Goal: Information Seeking & Learning: Learn about a topic

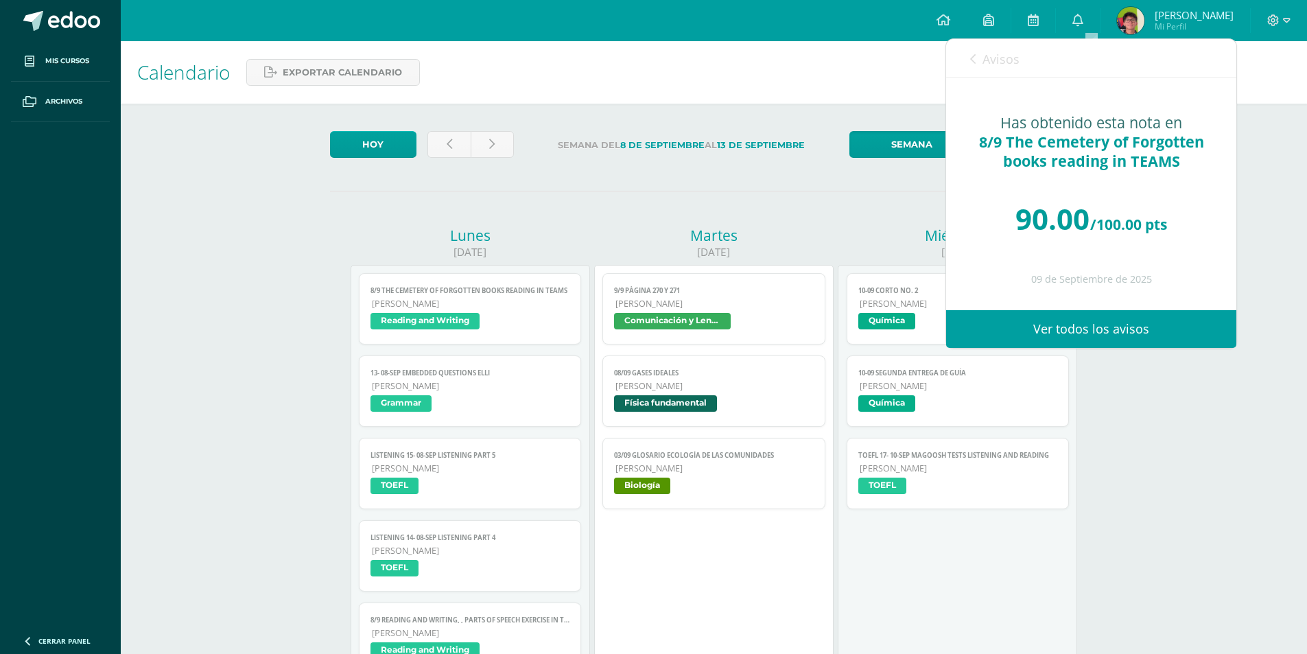
click at [727, 48] on div "Calendario Exportar calendario" at bounding box center [714, 72] width 1187 height 62
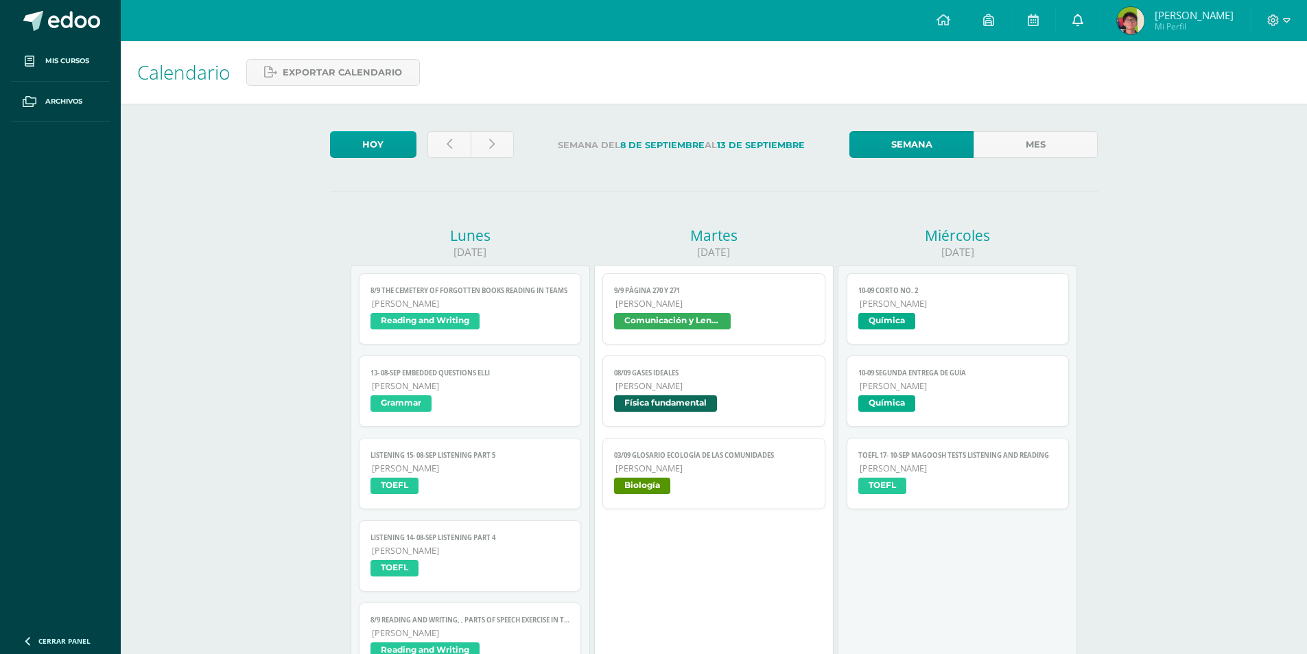
click at [1077, 14] on link "0" at bounding box center [1078, 20] width 44 height 41
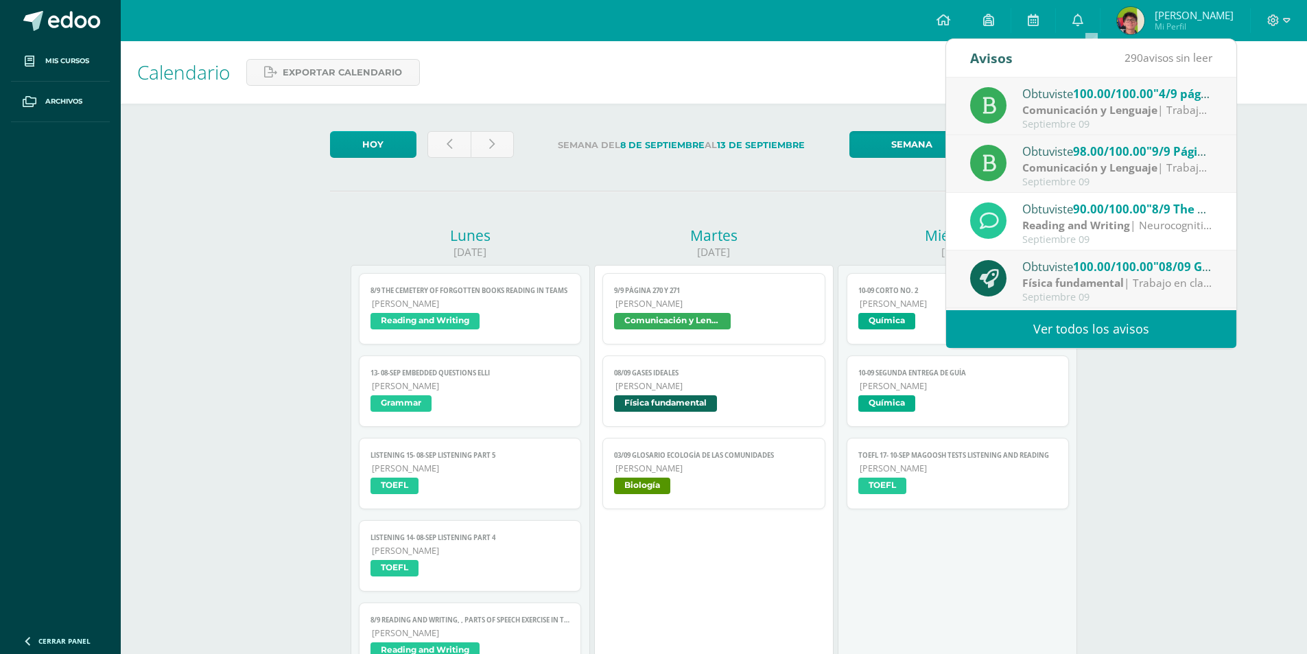
click at [1112, 95] on span "100.00/100.00" at bounding box center [1113, 94] width 80 height 16
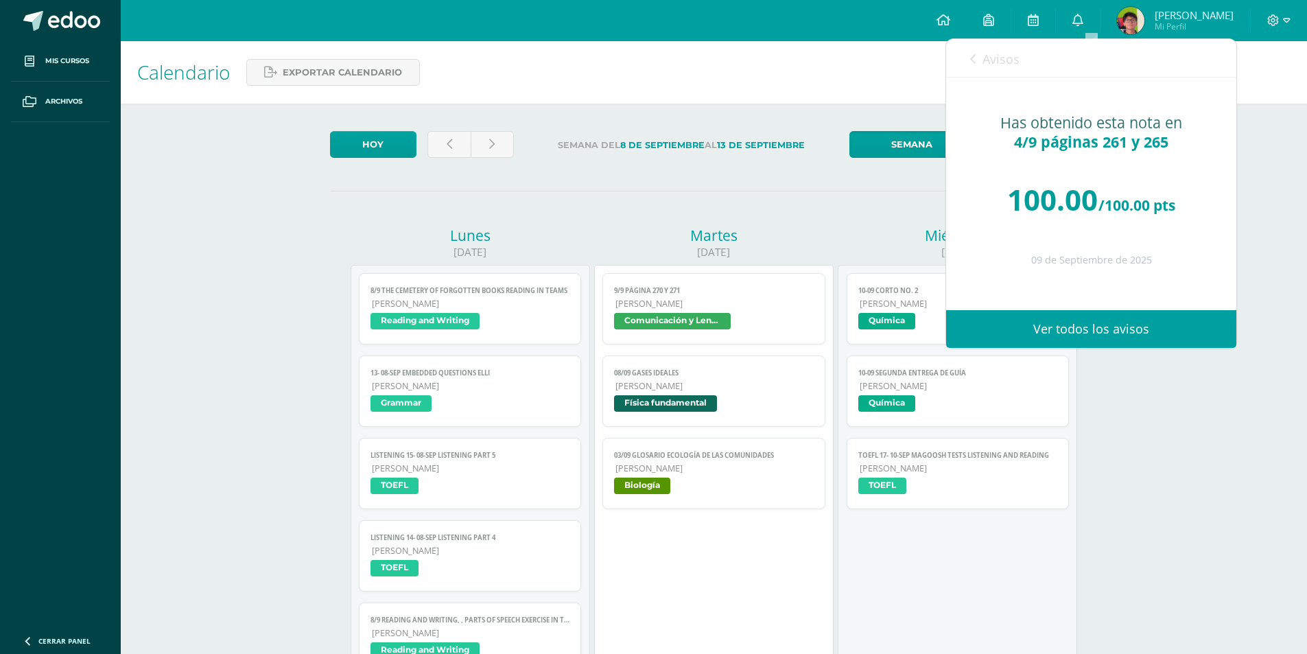
click at [1008, 61] on span "Avisos" at bounding box center [1001, 59] width 37 height 16
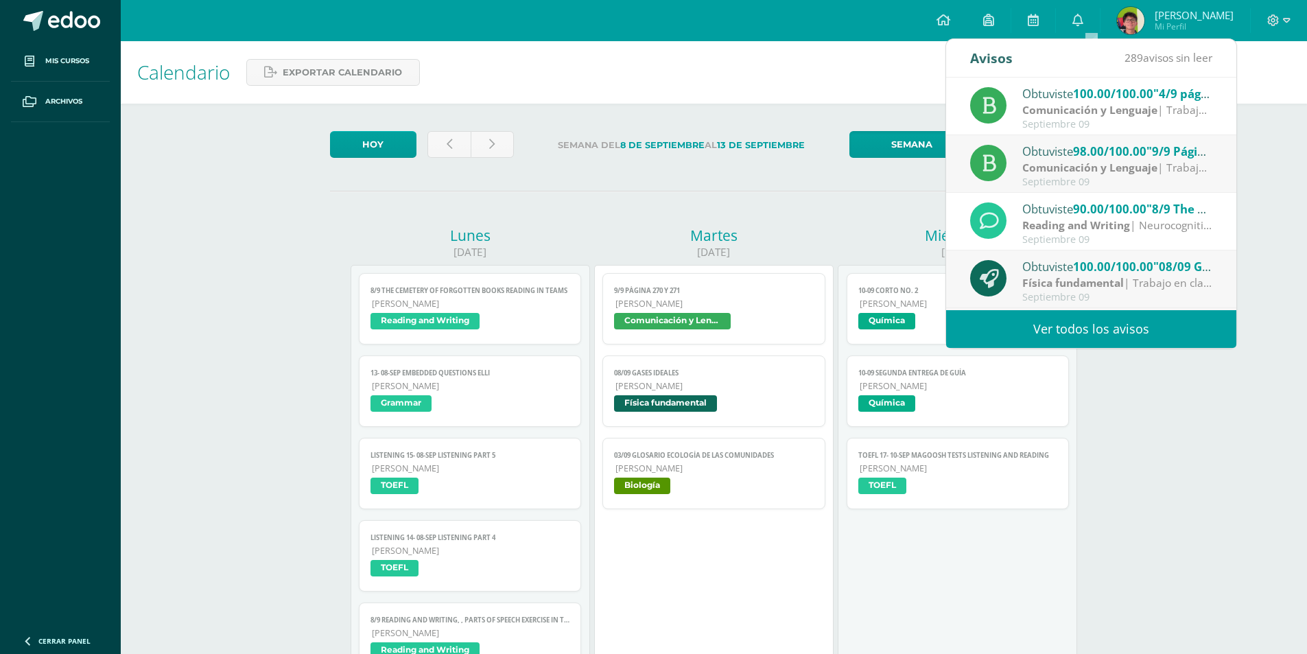
click at [1086, 156] on span "98.00/100.00" at bounding box center [1109, 151] width 73 height 16
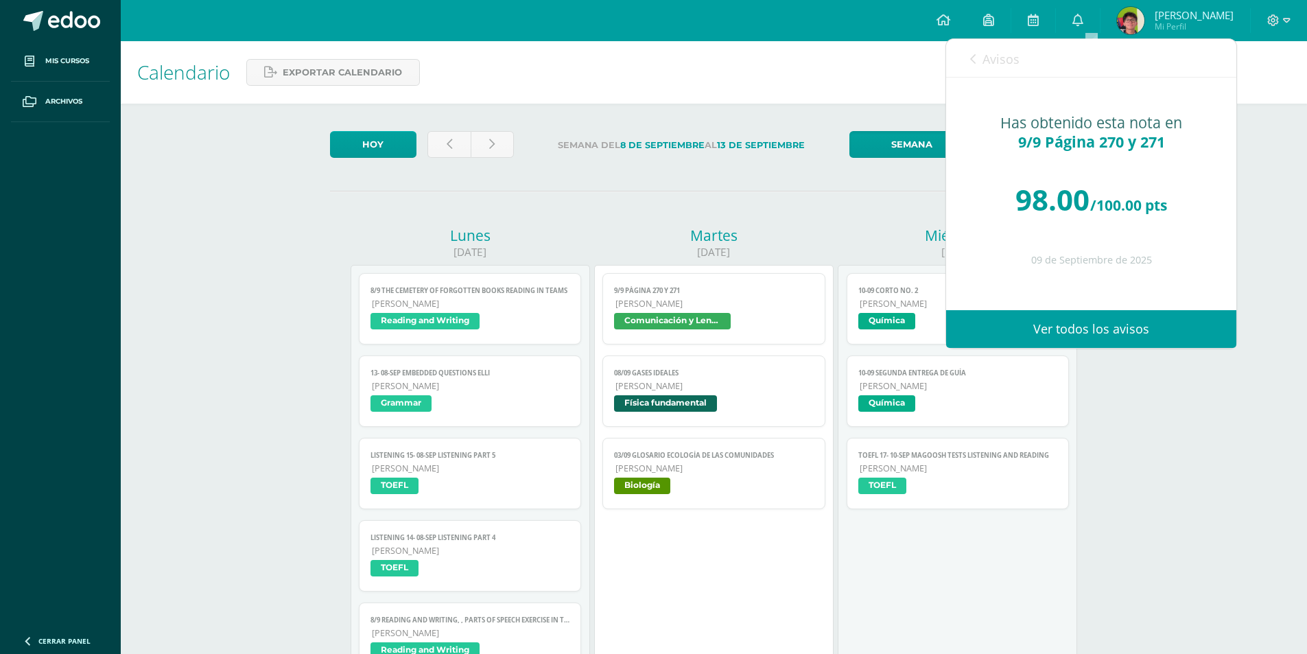
click at [1003, 60] on span "Avisos" at bounding box center [1001, 59] width 37 height 16
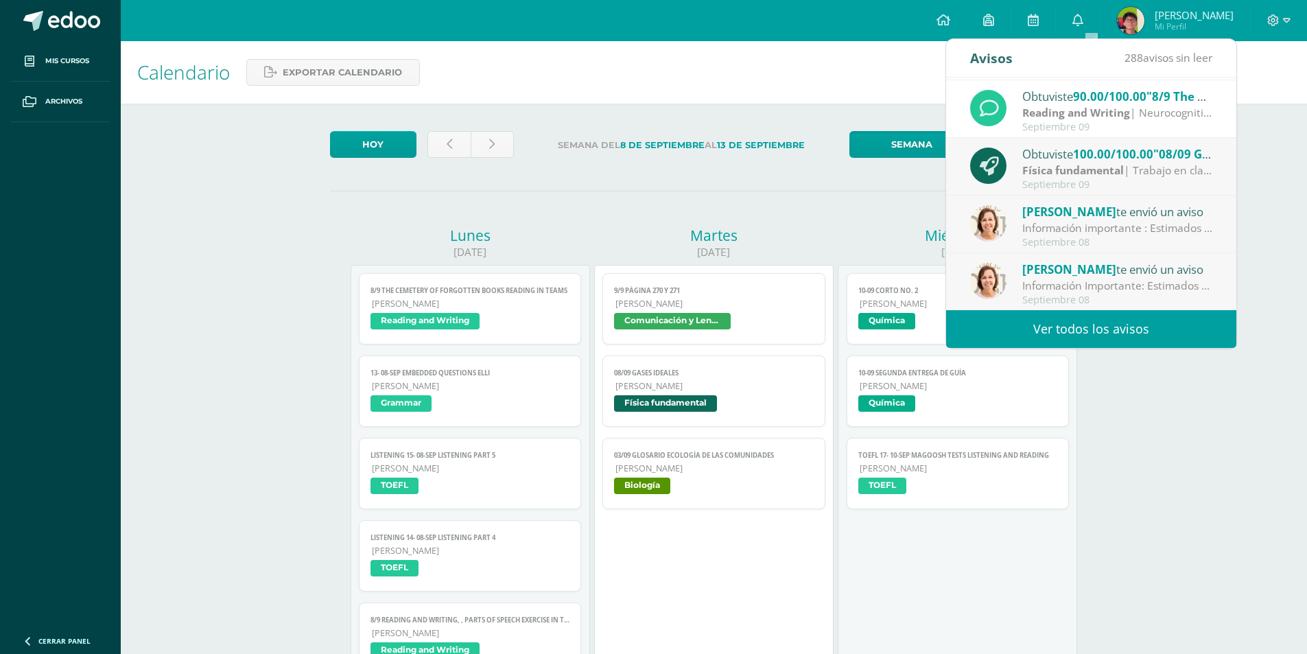
scroll to position [137, 0]
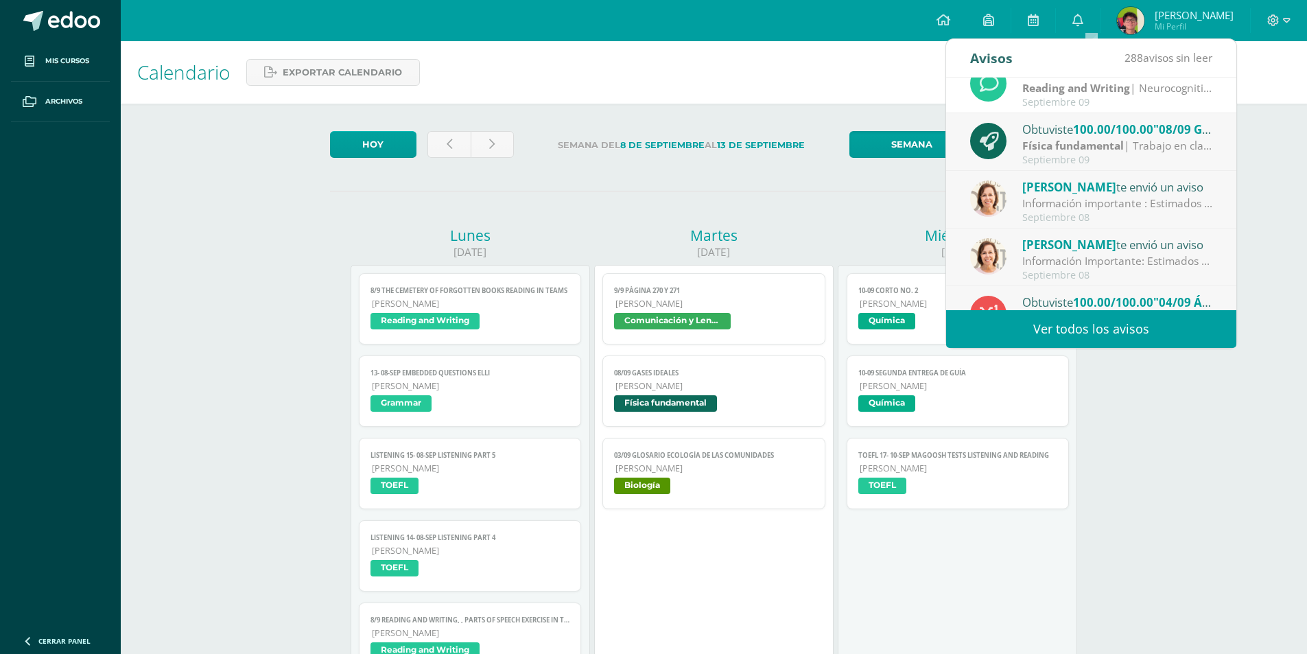
click at [1080, 205] on div "Información importante : Estimados padres de familia: Es un gusto para nosotros…" at bounding box center [1118, 204] width 191 height 16
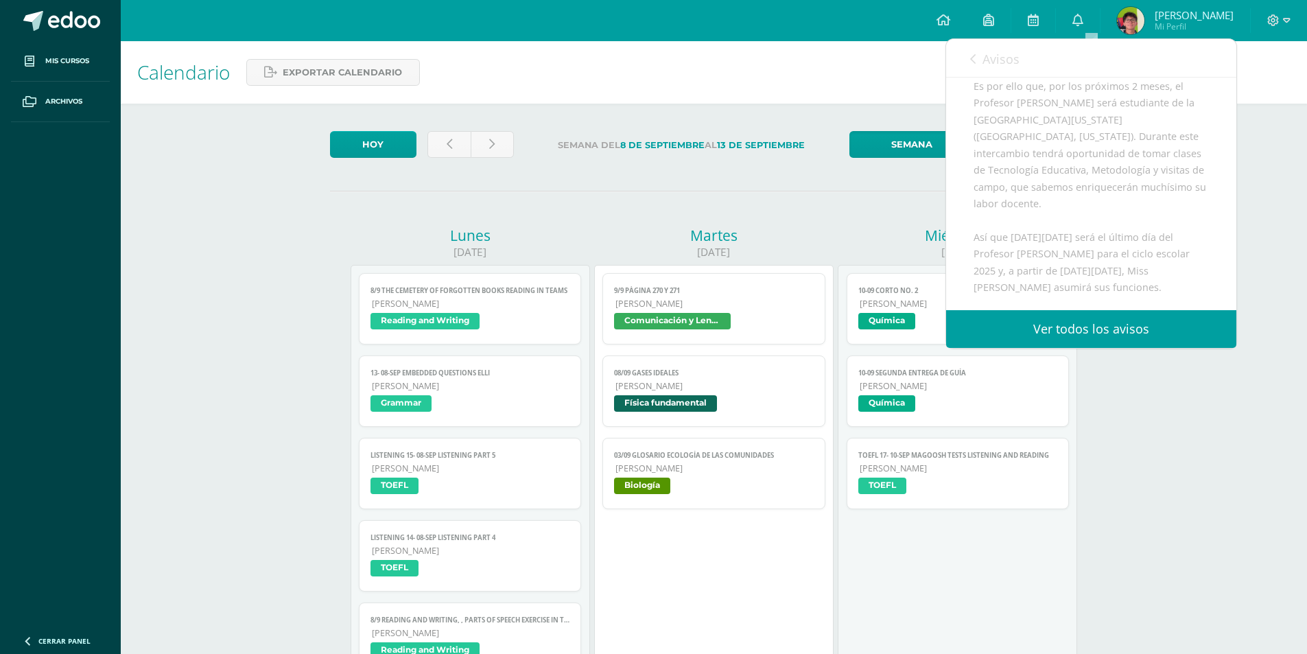
scroll to position [343, 0]
click at [994, 60] on span "Avisos" at bounding box center [1001, 59] width 37 height 16
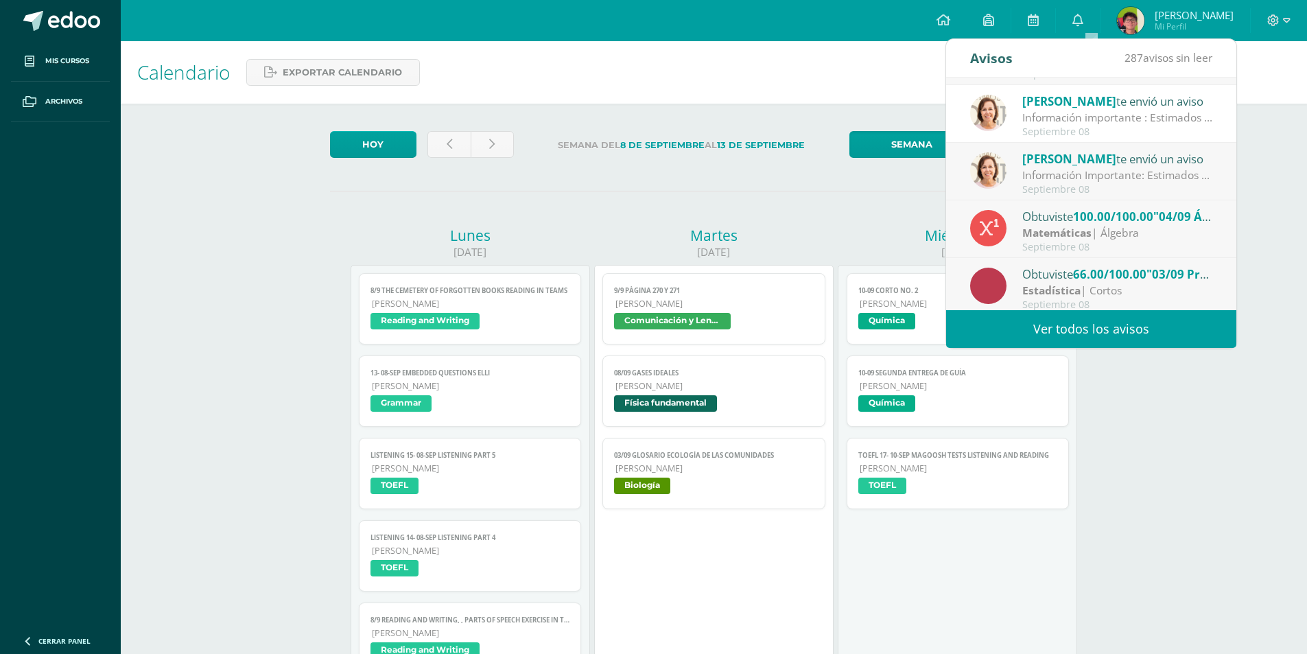
scroll to position [229, 0]
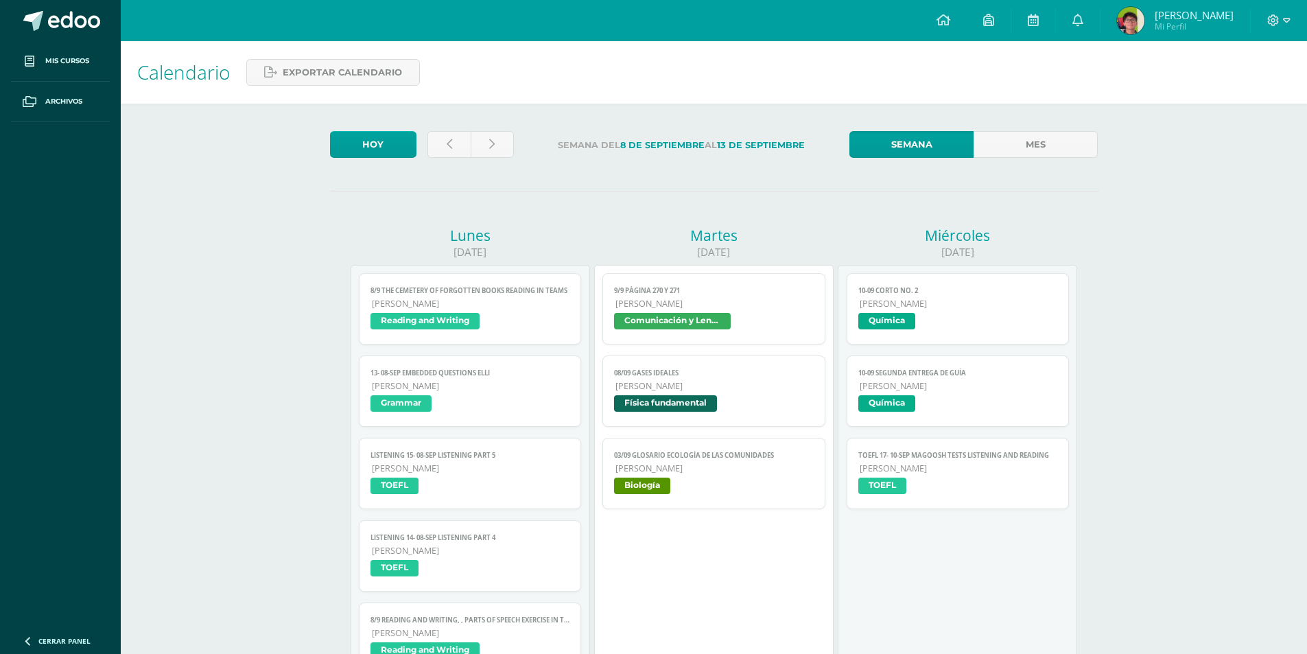
click at [745, 295] on span "9/9 Página 270 y 271" at bounding box center [714, 290] width 200 height 9
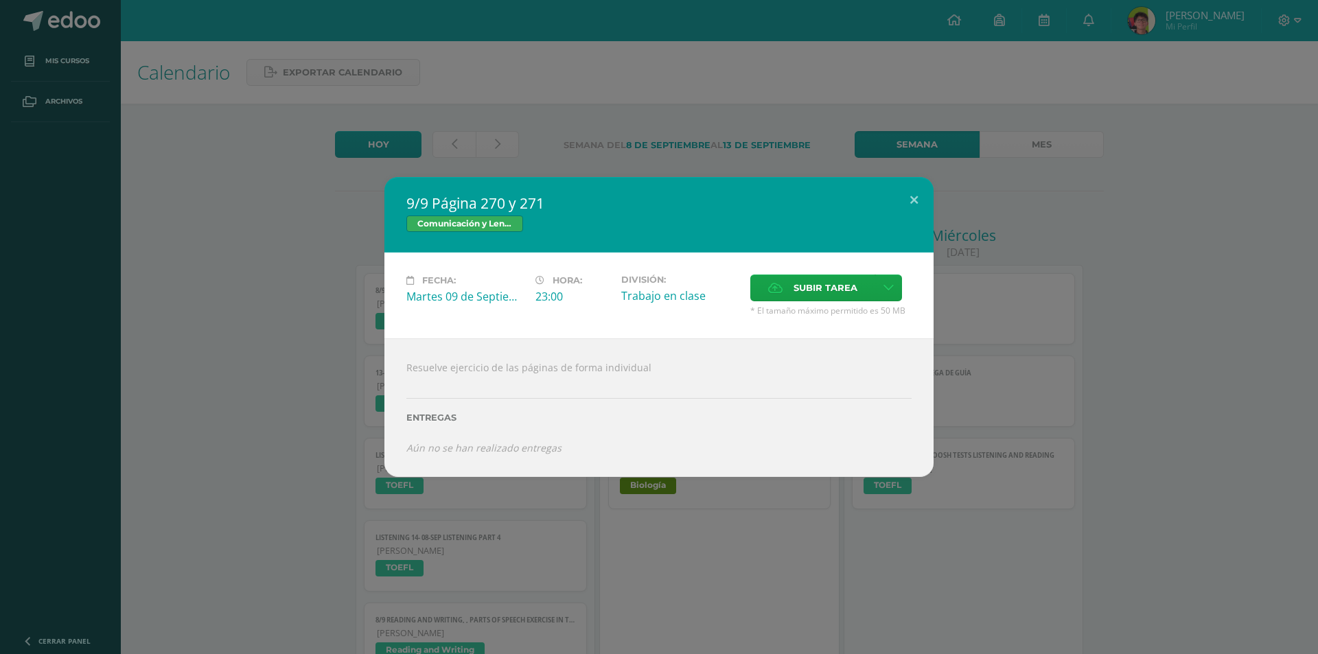
click at [686, 108] on div "9/9 Página 270 y 271 Comunicación y Lenguaje Fecha: [DATE] Hora: 23:00 División…" at bounding box center [659, 327] width 1318 height 654
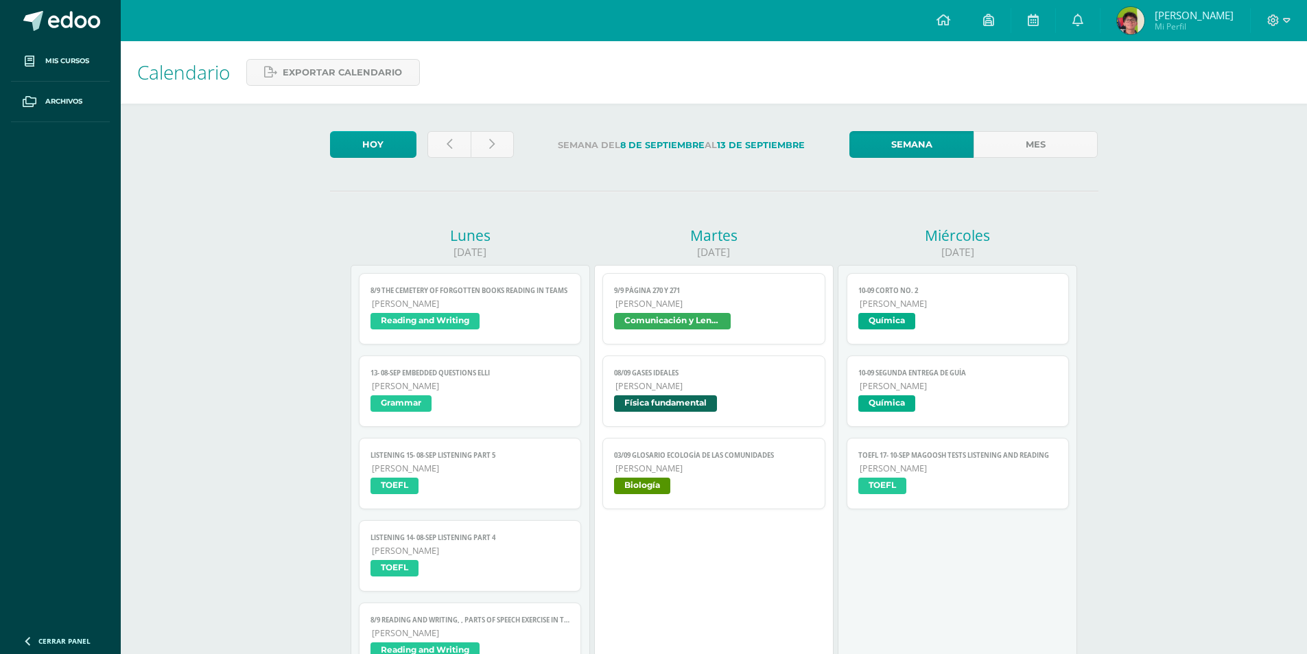
click at [706, 390] on span "[PERSON_NAME]" at bounding box center [715, 386] width 198 height 12
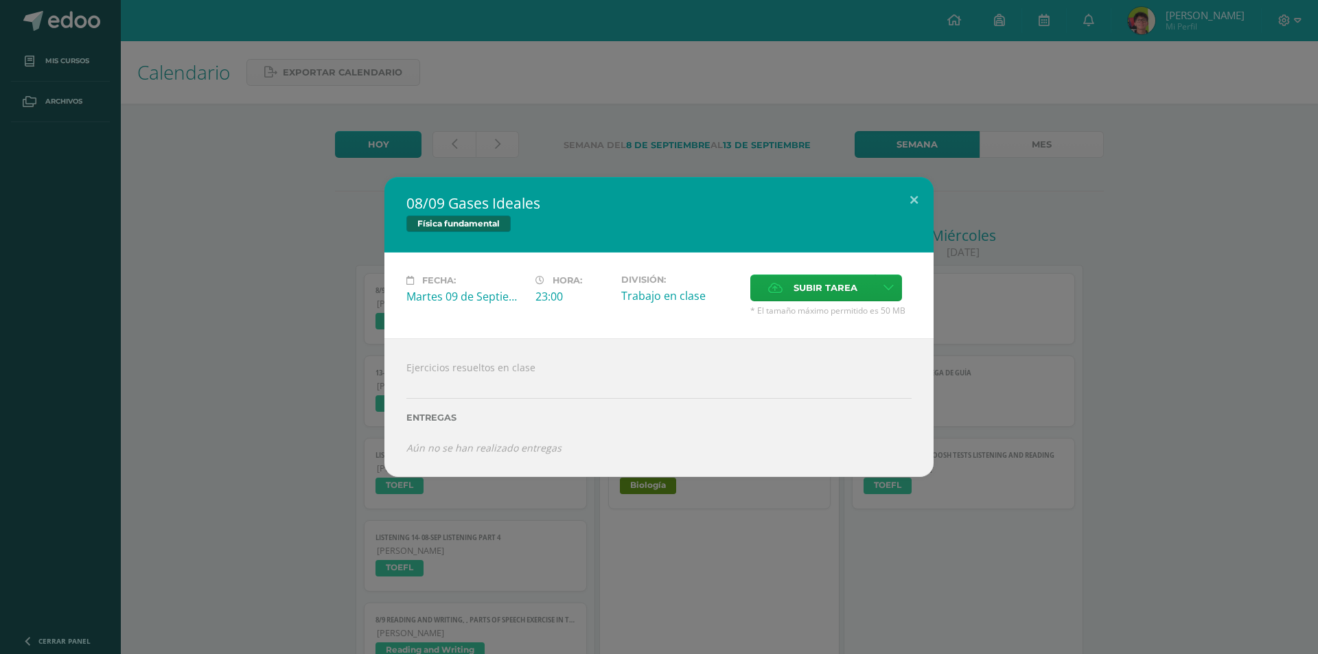
click at [1053, 298] on div "08/09 Gases Ideales Física fundamental Fecha: [DATE] Hora: 23:00 División: Trab…" at bounding box center [658, 327] width 1307 height 300
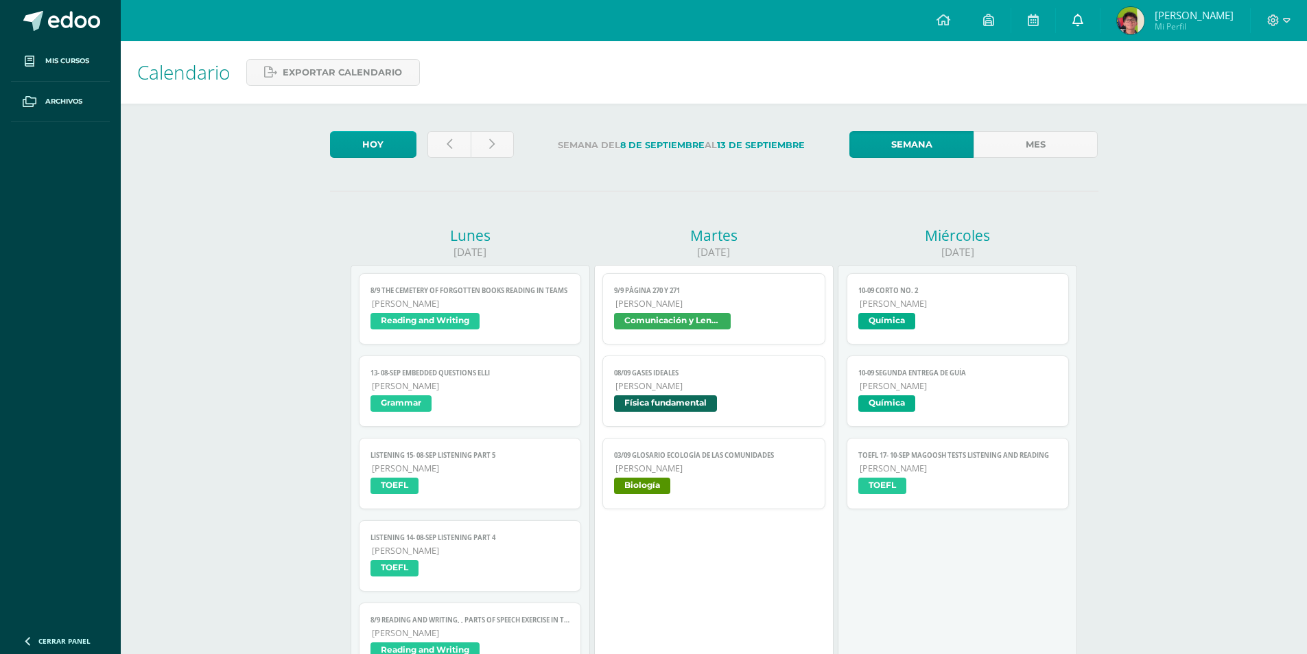
click at [1091, 33] on link "0" at bounding box center [1078, 20] width 44 height 41
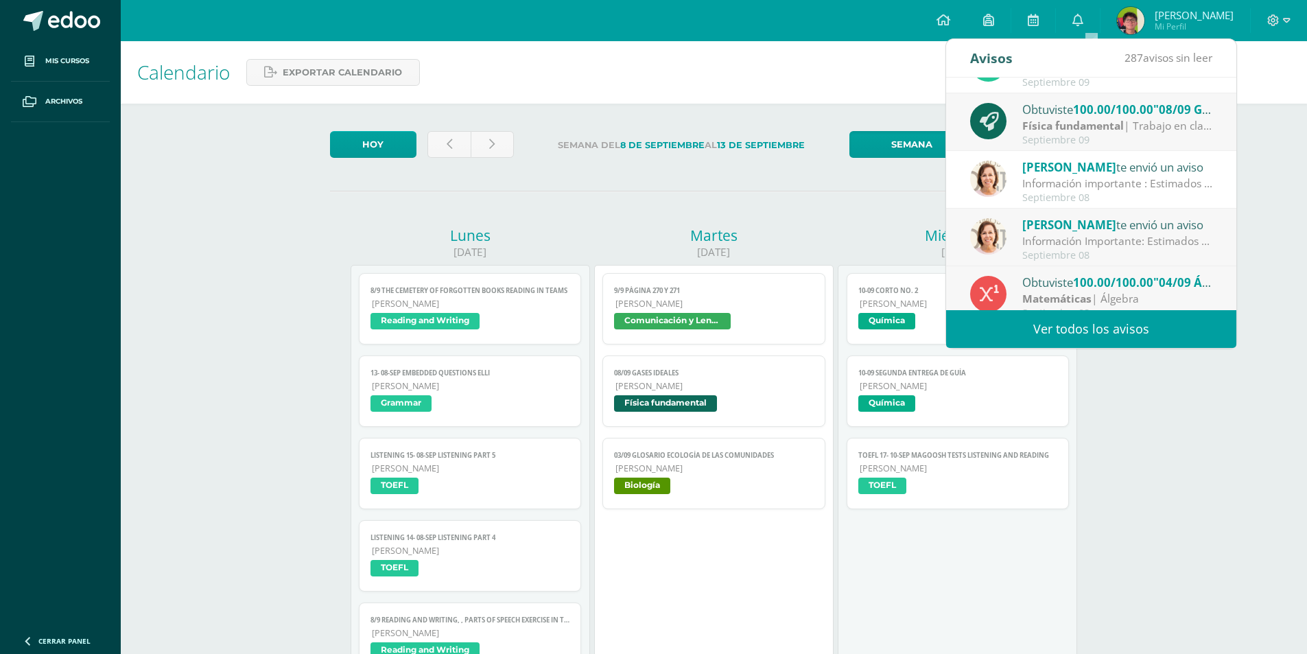
scroll to position [0, 0]
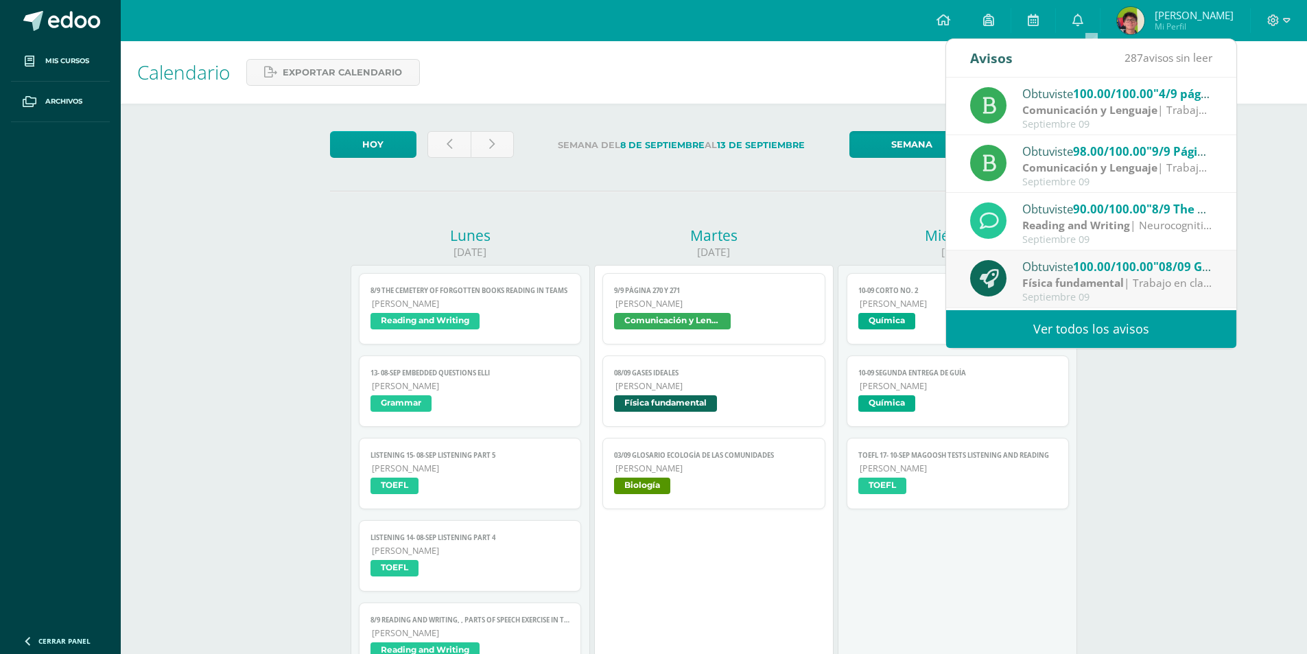
click at [1114, 268] on span "100.00/100.00" at bounding box center [1113, 267] width 80 height 16
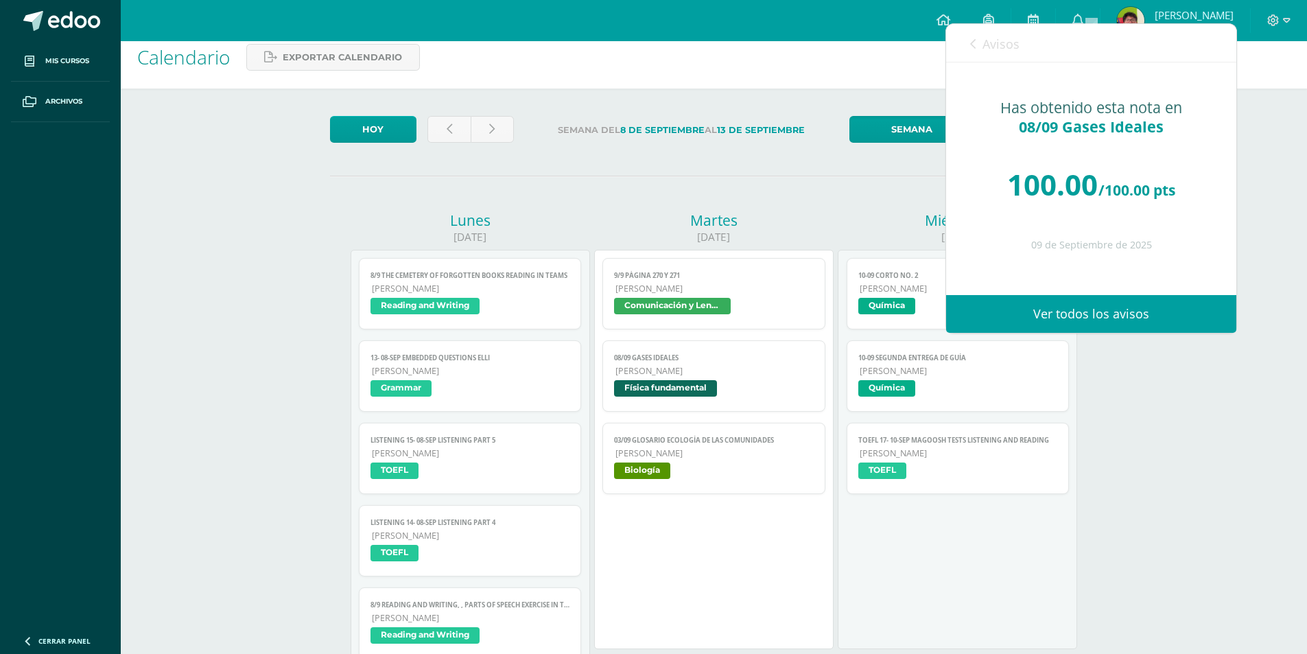
scroll to position [275, 0]
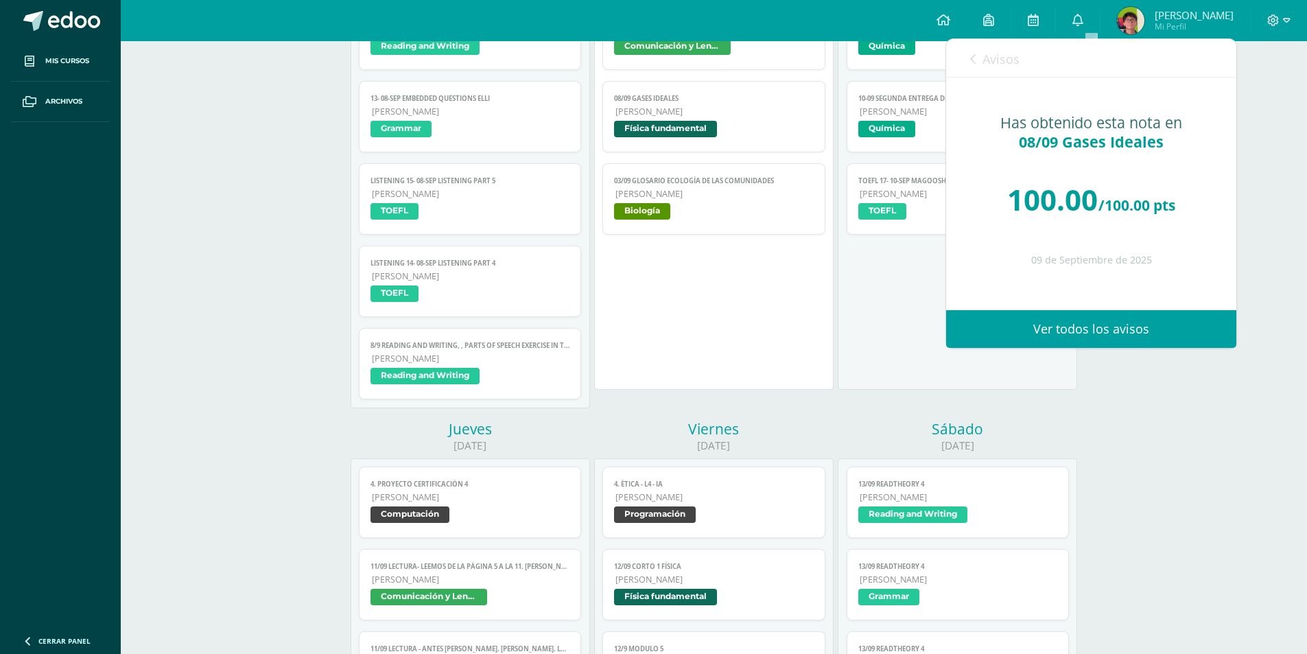
click at [709, 309] on div "9/9 Página 270 y 271 Comunicación y Lenguaje Fecha: [DATE] Hora: 23:00 División…" at bounding box center [714, 189] width 240 height 399
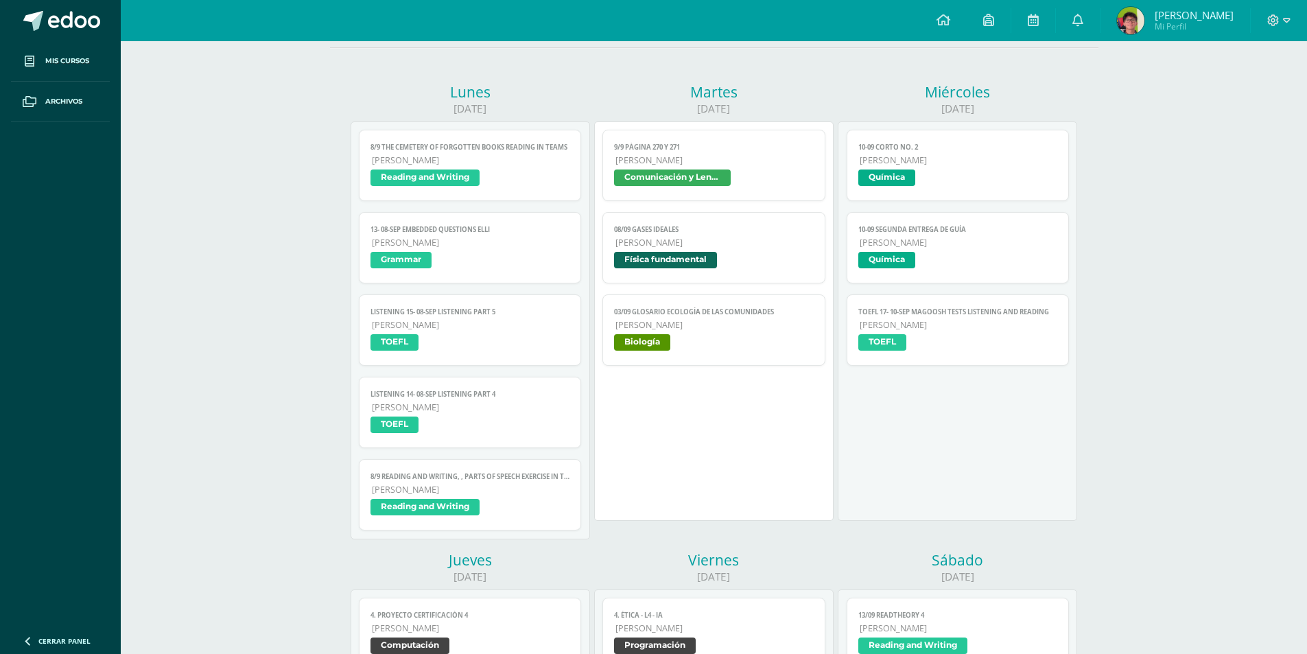
scroll to position [137, 0]
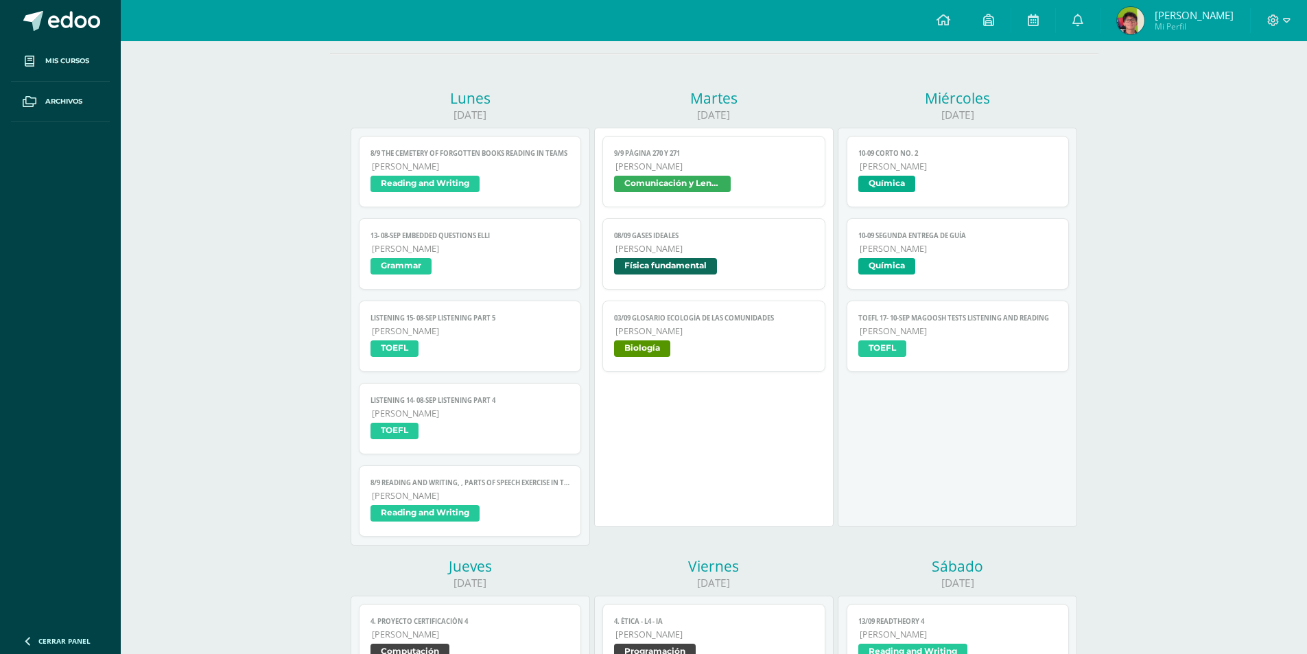
click at [967, 329] on span "[PERSON_NAME]" at bounding box center [959, 331] width 198 height 12
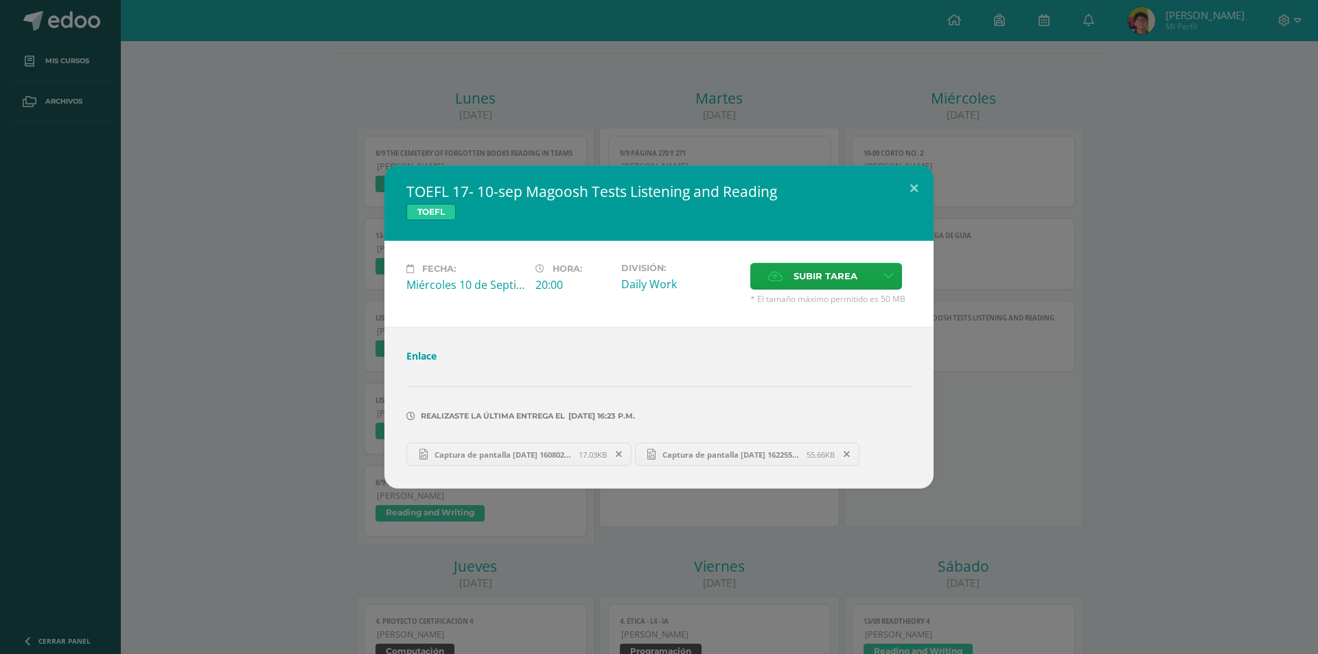
click at [967, 329] on div "TOEFL 17- 10-sep Magoosh Tests Listening and Reading TOEFL Fecha: [DATE] Hora: …" at bounding box center [658, 326] width 1307 height 323
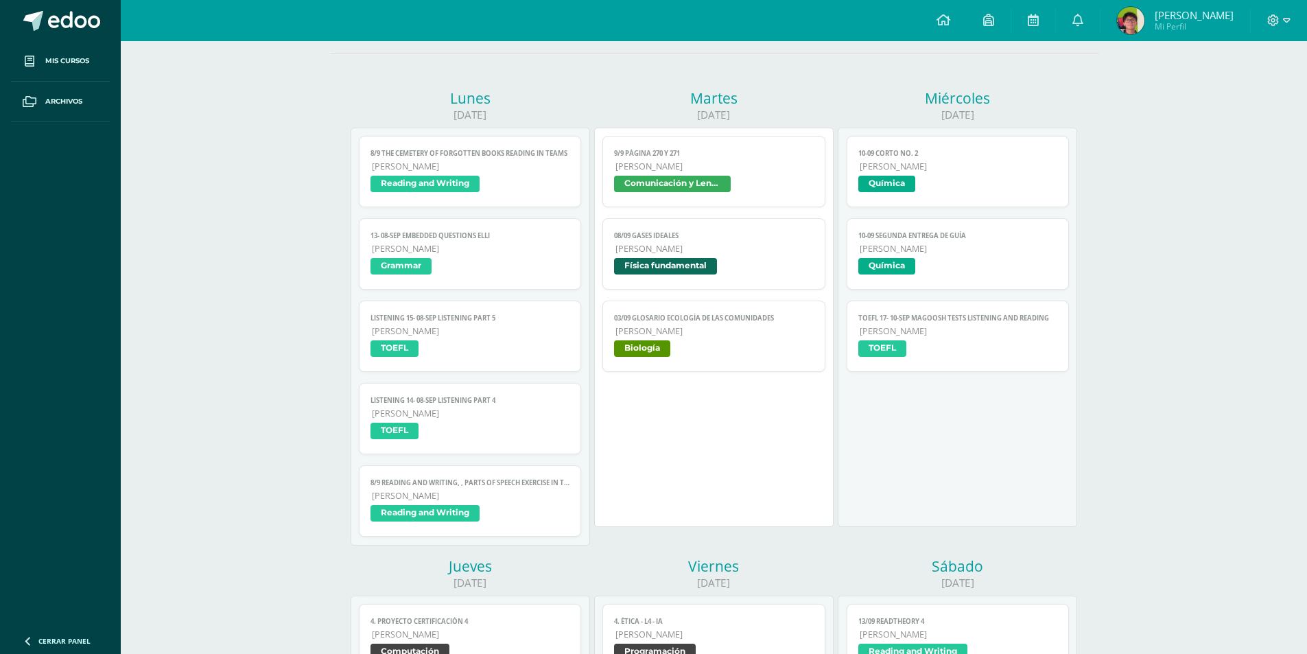
click at [988, 259] on span "Química" at bounding box center [958, 268] width 200 height 20
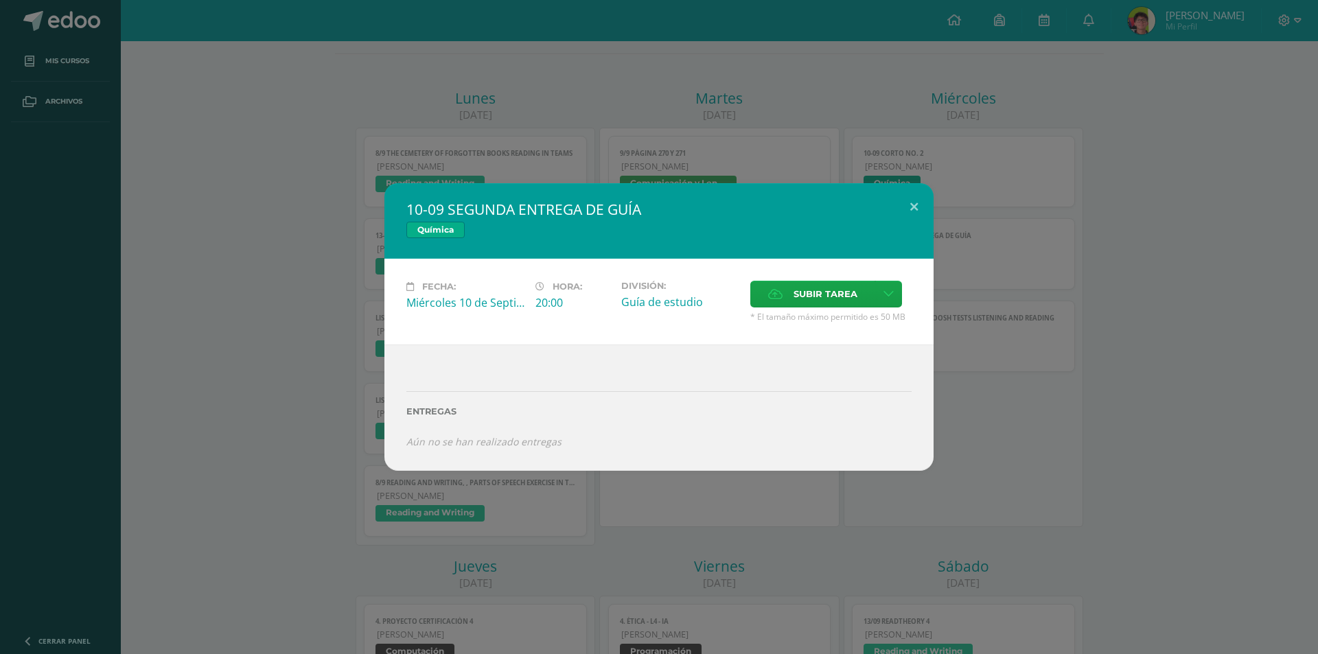
click at [985, 258] on div "10-09 SEGUNDA ENTREGA DE GUÍA Química Fecha: [DATE] Hora: 20:00 División: Guía …" at bounding box center [658, 326] width 1307 height 287
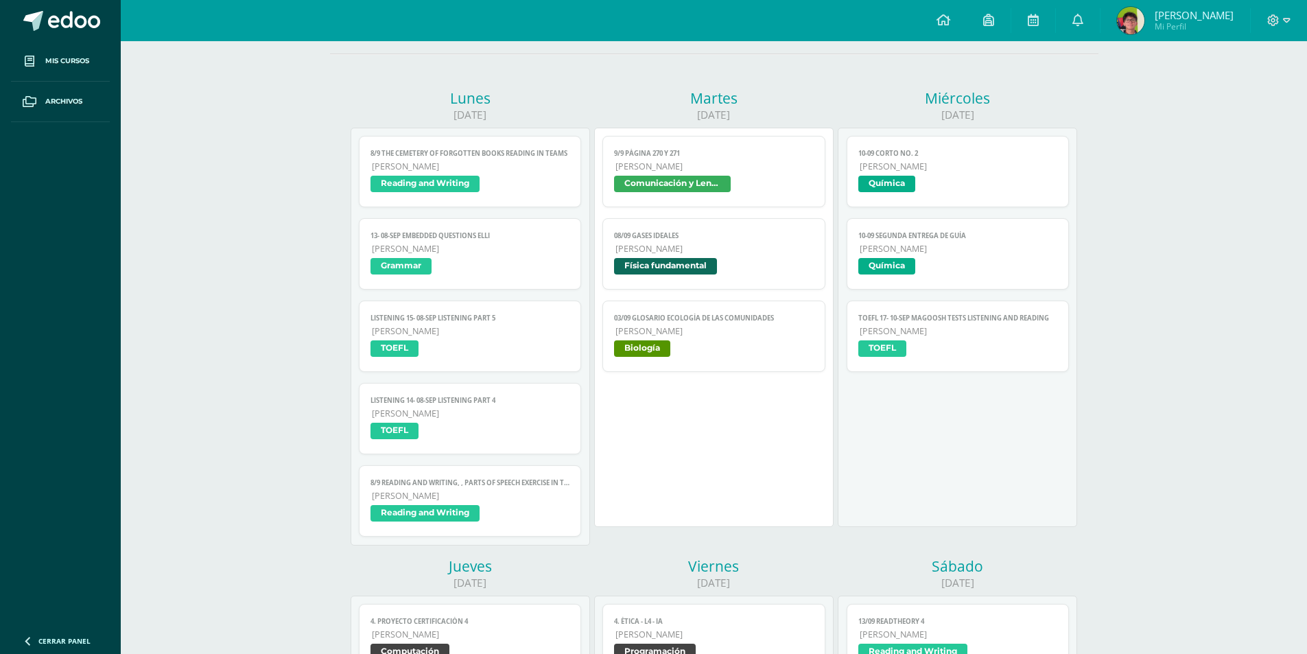
click at [963, 183] on span "Química" at bounding box center [958, 186] width 200 height 20
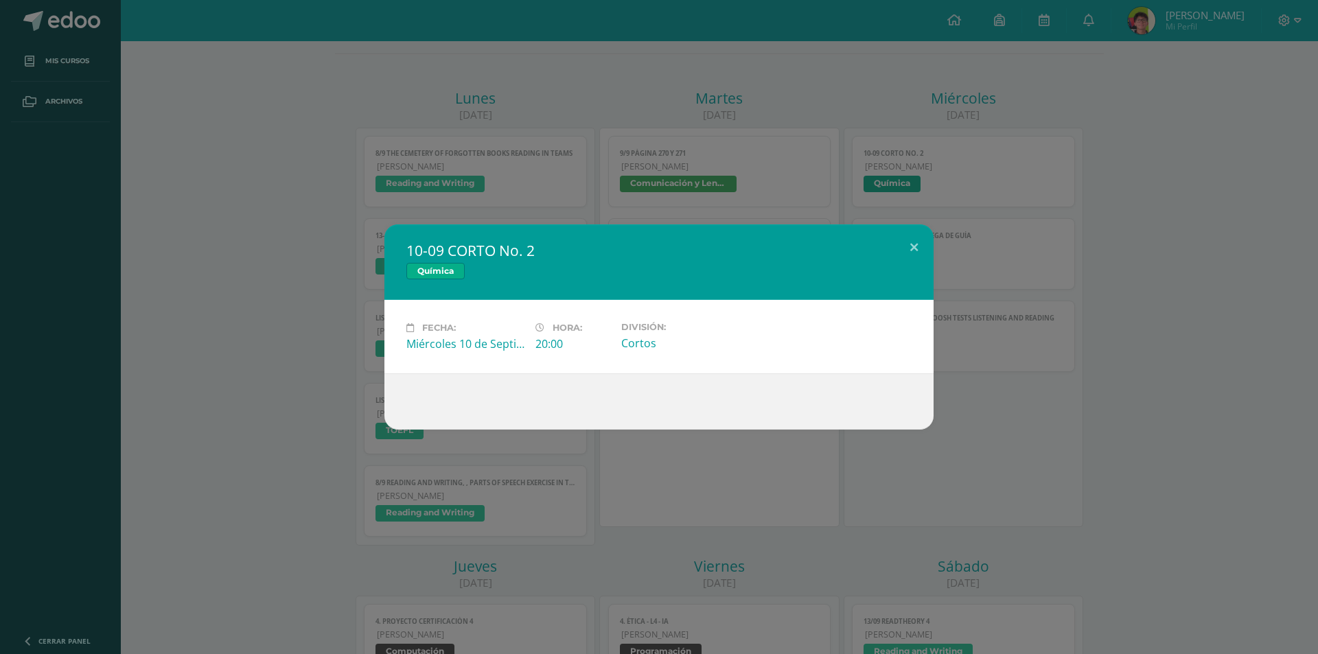
click at [963, 183] on div "10-09 CORTO No. 2 Química Fecha: [DATE] Hora: 20:00 División: [GEOGRAPHIC_DATA]" at bounding box center [659, 327] width 1318 height 654
